Goal: Understand process/instructions

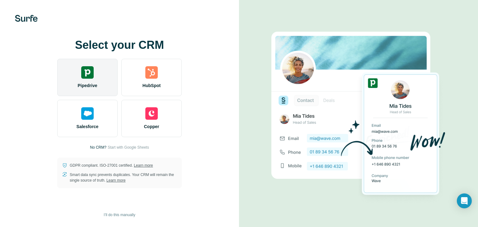
click at [91, 72] on img at bounding box center [87, 72] width 12 height 12
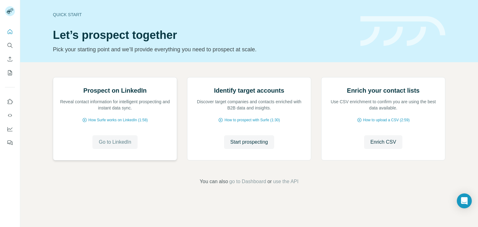
click at [125, 146] on span "Go to LinkedIn" at bounding box center [115, 141] width 32 height 7
